Goal: Task Accomplishment & Management: Complete application form

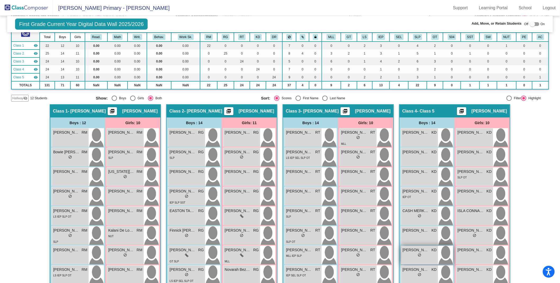
scroll to position [48, 0]
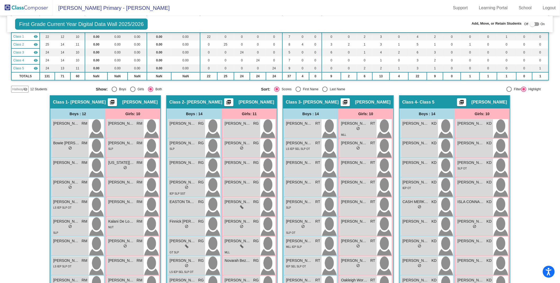
click at [29, 7] on img at bounding box center [26, 8] width 53 height 16
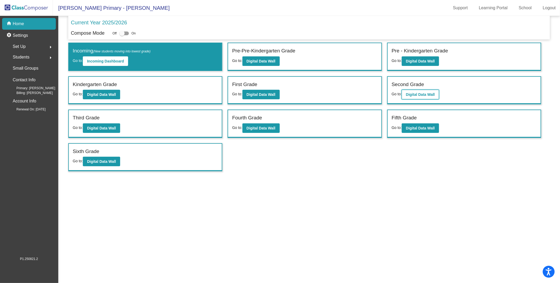
click at [428, 92] on b "Digital Data Wall" at bounding box center [420, 94] width 29 height 4
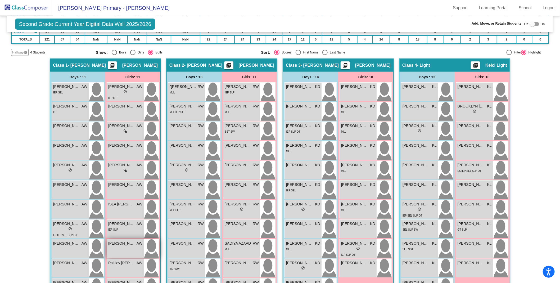
scroll to position [77, 0]
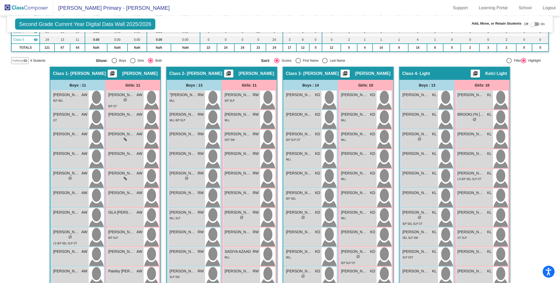
click at [533, 25] on div at bounding box center [532, 23] width 5 height 5
checkbox input "true"
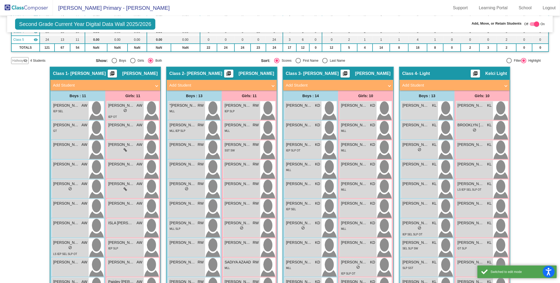
click at [127, 86] on mat-panel-title "Add Student" at bounding box center [102, 85] width 98 height 6
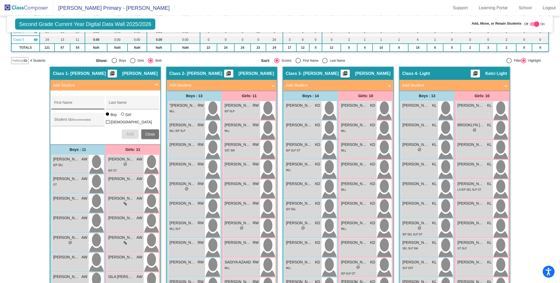
click at [74, 100] on div "First Name" at bounding box center [78, 104] width 48 height 11
type input "[PERSON_NAME]"
click at [111, 104] on input "Last Name" at bounding box center [133, 104] width 48 height 4
type input "Kuksenko"
click at [123, 115] on div at bounding box center [123, 115] width 4 height 4
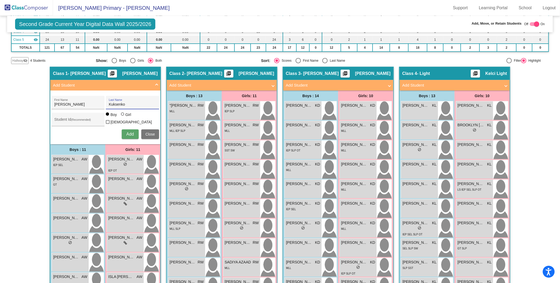
click at [123, 117] on input "Girl" at bounding box center [123, 117] width 0 height 0
radio input "true"
click at [128, 132] on span "Add" at bounding box center [129, 134] width 7 height 5
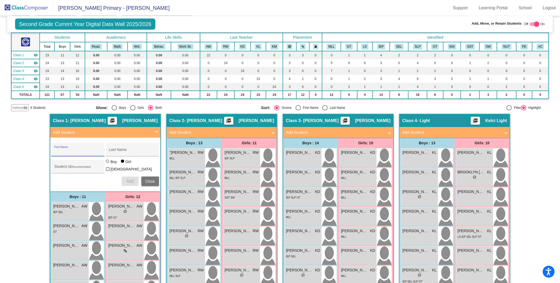
scroll to position [0, 0]
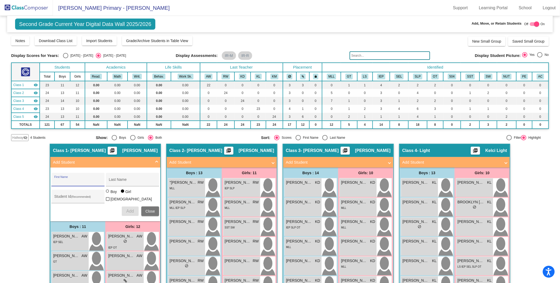
click at [47, 23] on span "Second Grade Current Year Digital Data Wall 2025/2026" at bounding box center [85, 24] width 140 height 11
click at [34, 10] on img at bounding box center [26, 8] width 53 height 16
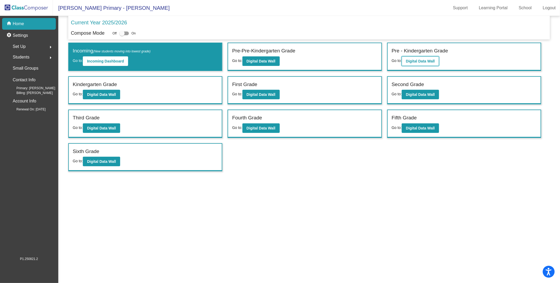
click at [418, 61] on b "Digital Data Wall" at bounding box center [420, 61] width 29 height 4
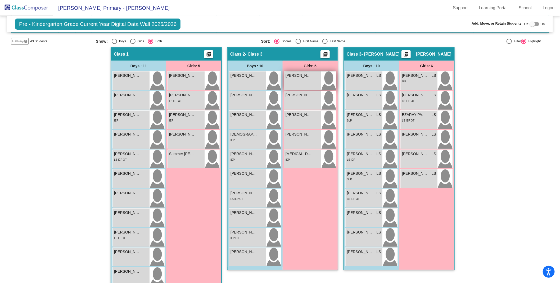
scroll to position [69, 0]
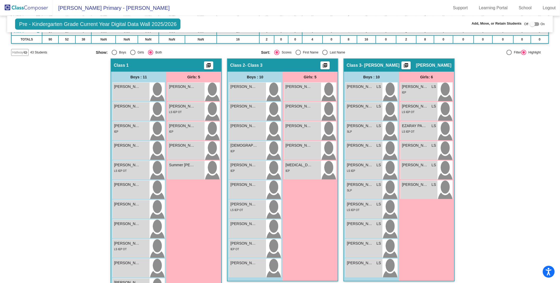
click at [532, 24] on div at bounding box center [532, 23] width 5 height 5
checkbox input "true"
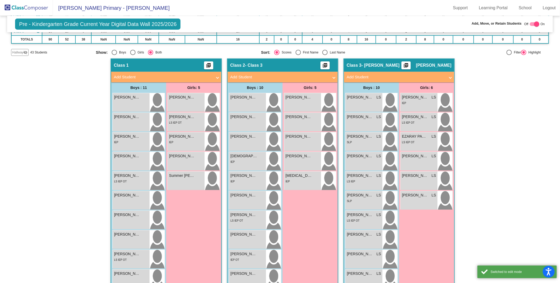
click at [293, 75] on mat-panel-title "Add Student" at bounding box center [279, 77] width 98 height 6
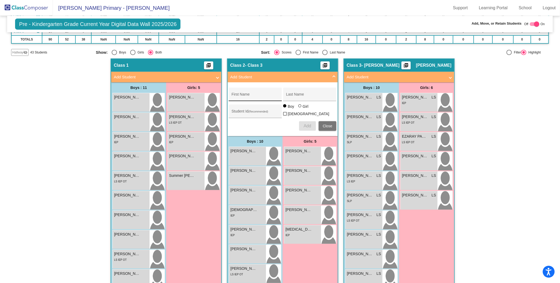
click at [253, 95] on input "First Name" at bounding box center [256, 96] width 48 height 4
type input "[PERSON_NAME]"
click at [300, 95] on input "Last Name" at bounding box center [310, 96] width 48 height 4
type input "[PERSON_NAME]"
click at [304, 124] on span "Add" at bounding box center [307, 126] width 7 height 5
